Goal: Task Accomplishment & Management: Use online tool/utility

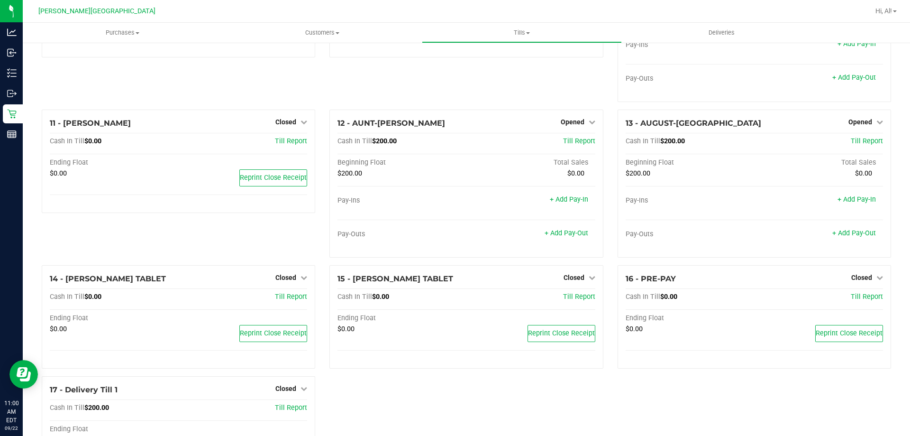
scroll to position [449, 0]
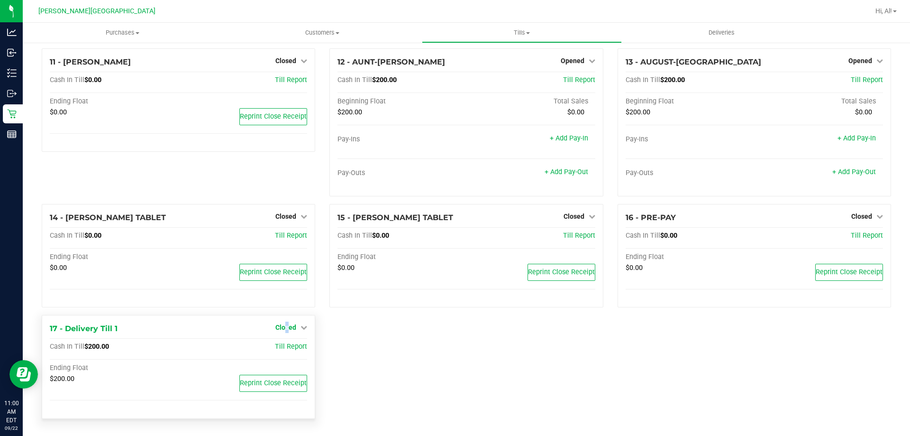
click at [285, 326] on span "Closed" at bounding box center [285, 327] width 21 height 8
click at [287, 345] on link "Open Till" at bounding box center [285, 347] width 25 height 8
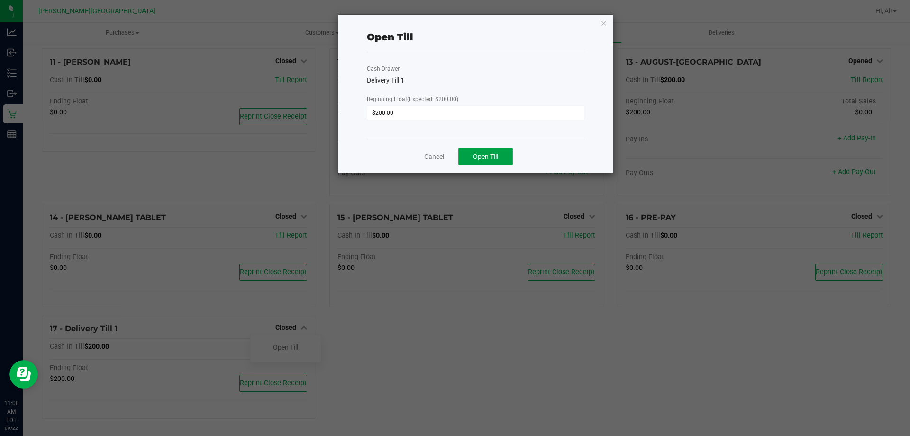
click at [482, 160] on span "Open Till" at bounding box center [485, 157] width 25 height 8
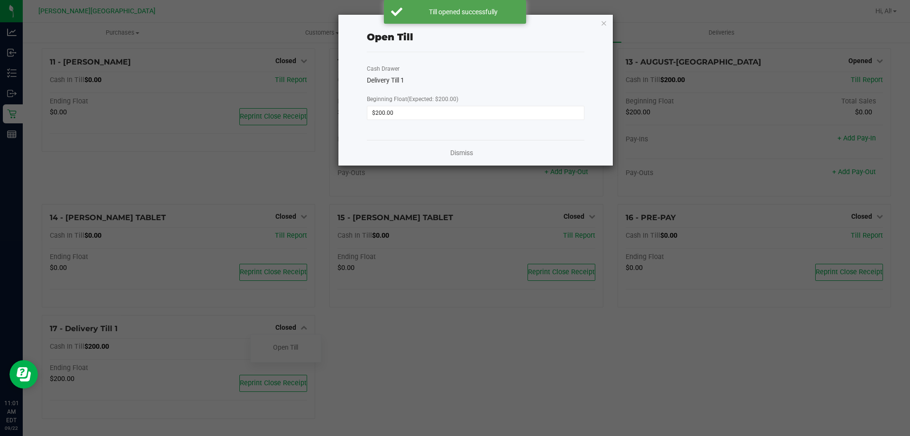
click at [603, 23] on icon "button" at bounding box center [604, 22] width 7 height 11
